Goal: Information Seeking & Learning: Find specific fact

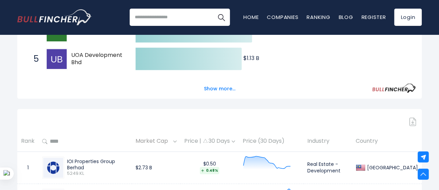
scroll to position [235, 0]
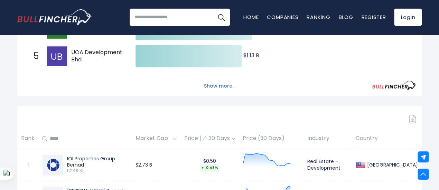
click at [218, 92] on button "Show more..." at bounding box center [220, 86] width 40 height 11
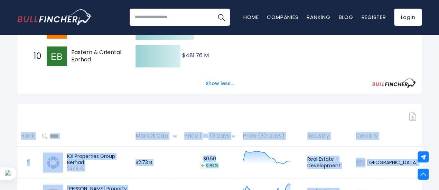
scroll to position [393, 0]
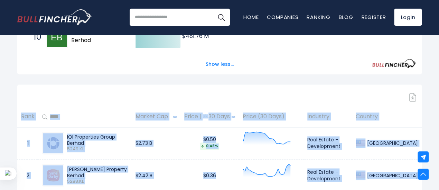
click at [438, 187] on div "[GEOGRAPHIC_DATA] Entire World 30,364 [GEOGRAPHIC_DATA]" at bounding box center [219, 165] width 439 height 1027
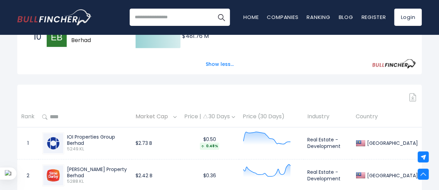
click at [335, 87] on div "[GEOGRAPHIC_DATA] Entire World 30,364 [GEOGRAPHIC_DATA] [GEOGRAPHIC_DATA]" at bounding box center [219, 148] width 415 height 992
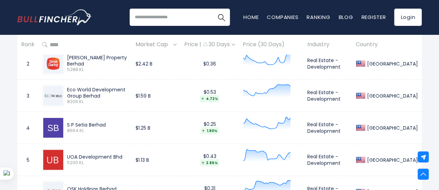
scroll to position [503, 0]
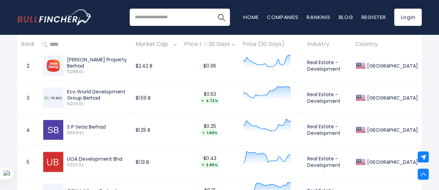
click at [265, 132] on icon at bounding box center [267, 125] width 48 height 14
click at [177, 45] on img at bounding box center [174, 45] width 3 height 2
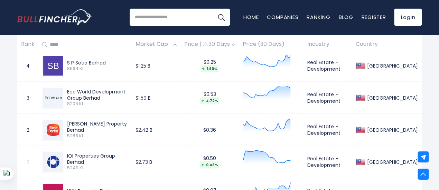
click at [177, 45] on img at bounding box center [174, 45] width 3 height 2
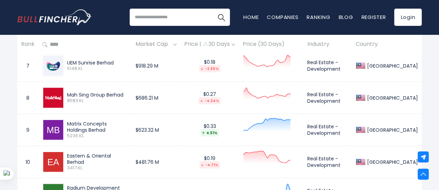
click at [177, 45] on img at bounding box center [174, 45] width 3 height 2
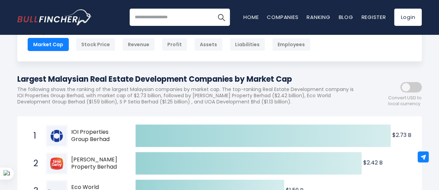
scroll to position [58, 0]
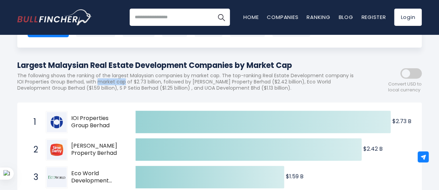
drag, startPoint x: 182, startPoint y: 83, endPoint x: 213, endPoint y: 83, distance: 31.5
click at [213, 83] on p "The following shows the ranking of the largest Malaysian companies by market ca…" at bounding box center [188, 82] width 342 height 19
copy p "market cap"
